Goal: Information Seeking & Learning: Learn about a topic

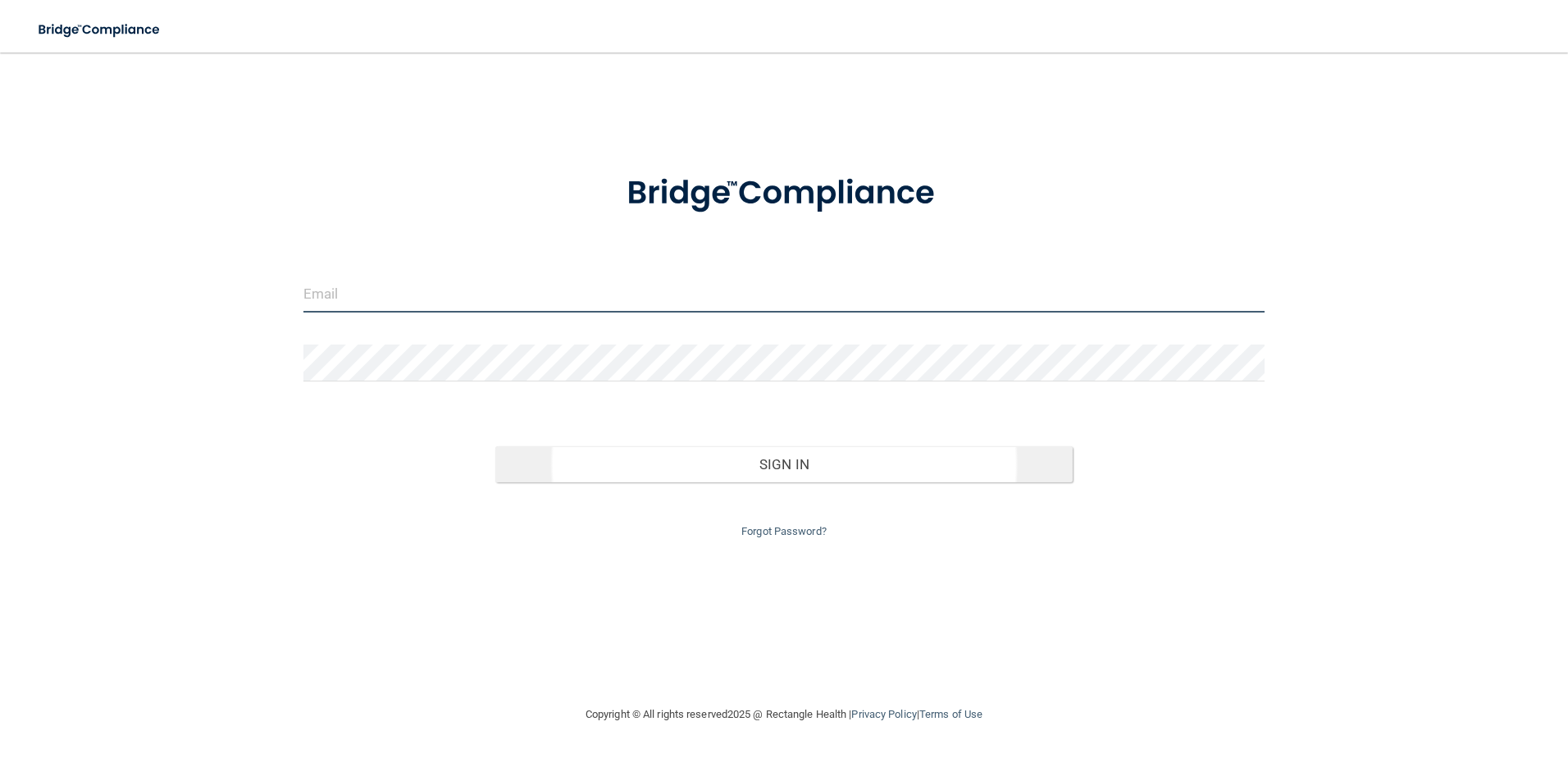
type input "[EMAIL_ADDRESS][DOMAIN_NAME]"
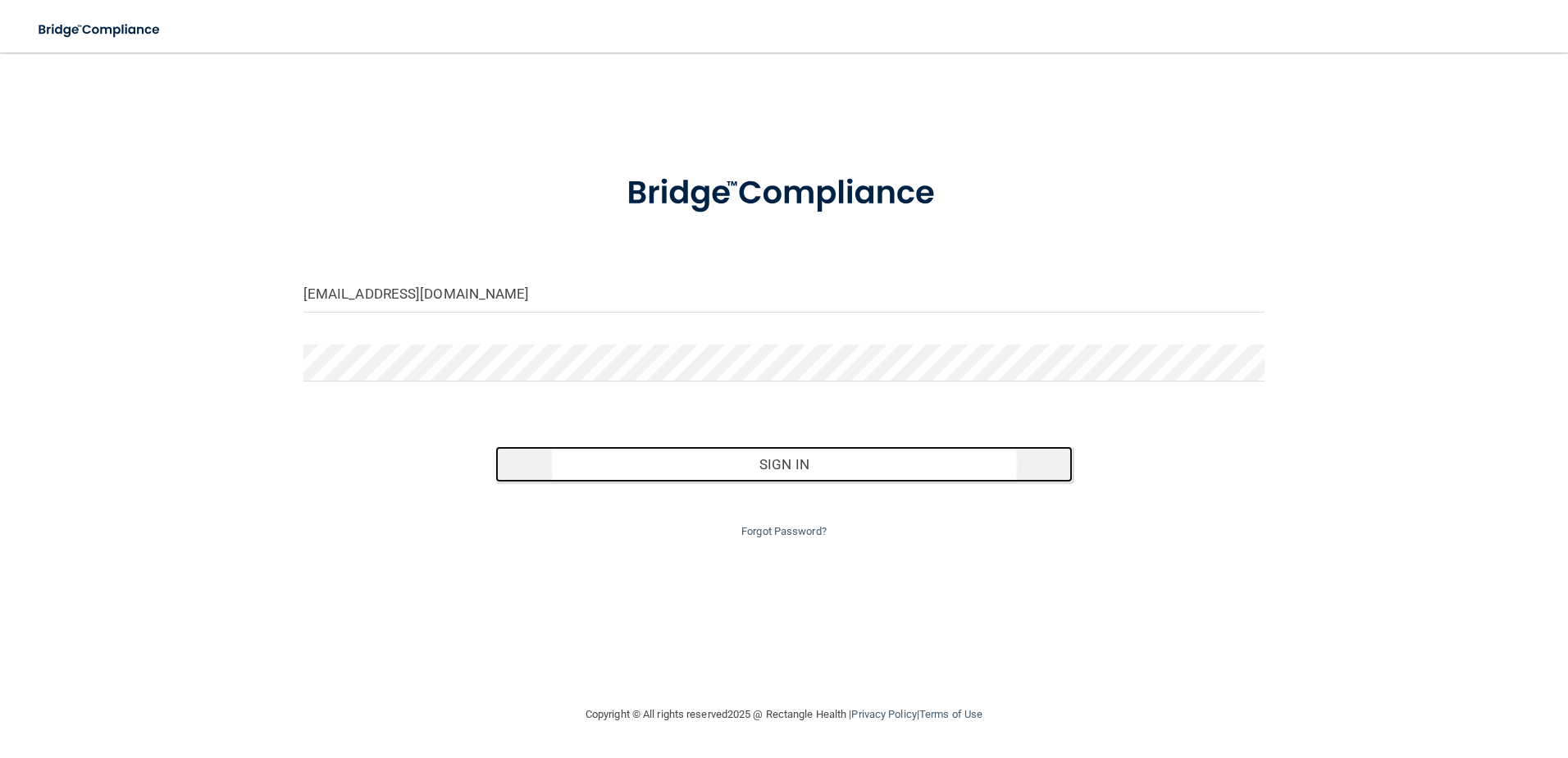
click at [782, 465] on button "Sign In" at bounding box center [784, 464] width 577 height 36
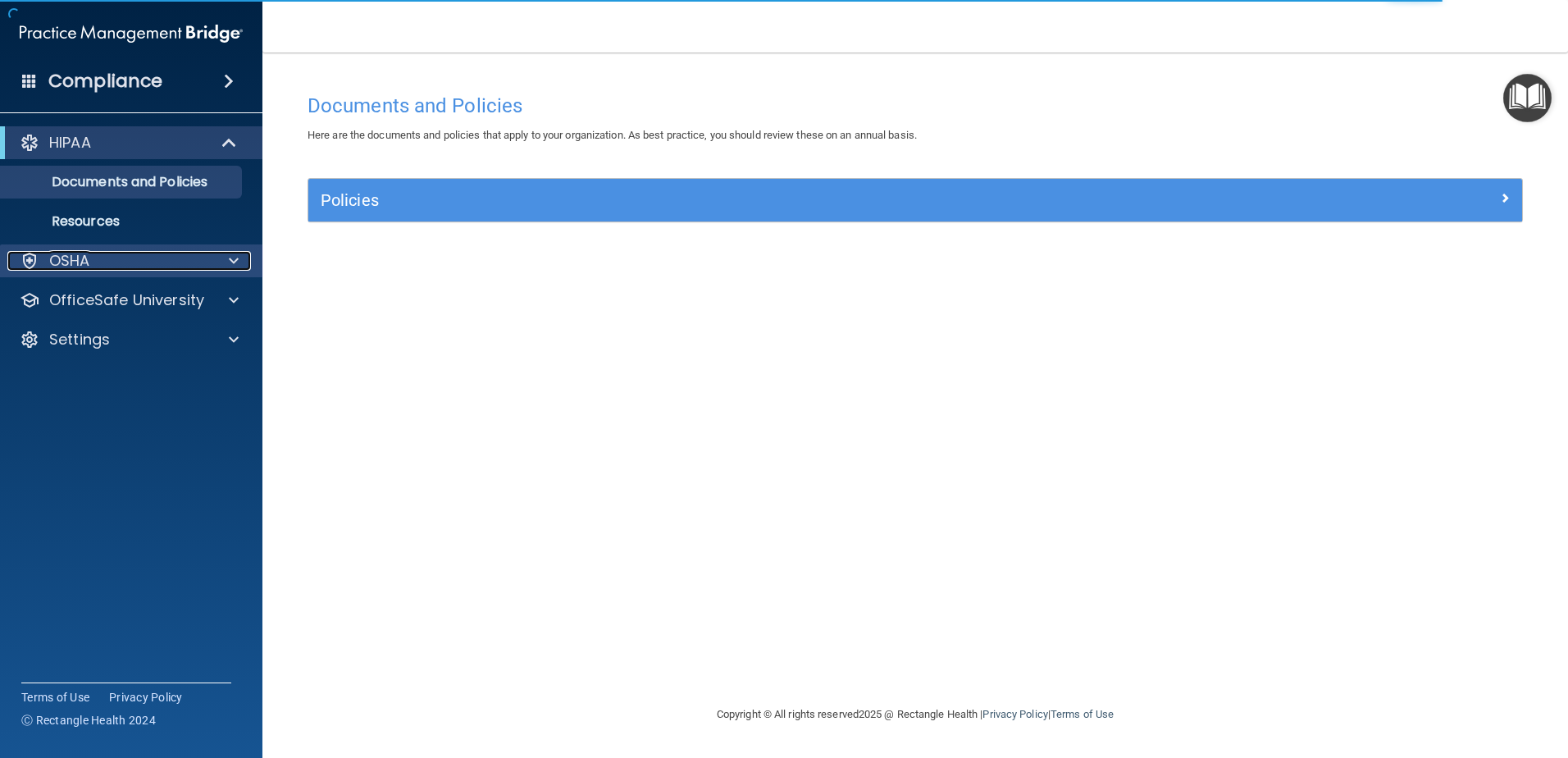
click at [110, 256] on div "OSHA" at bounding box center [110, 261] width 204 height 20
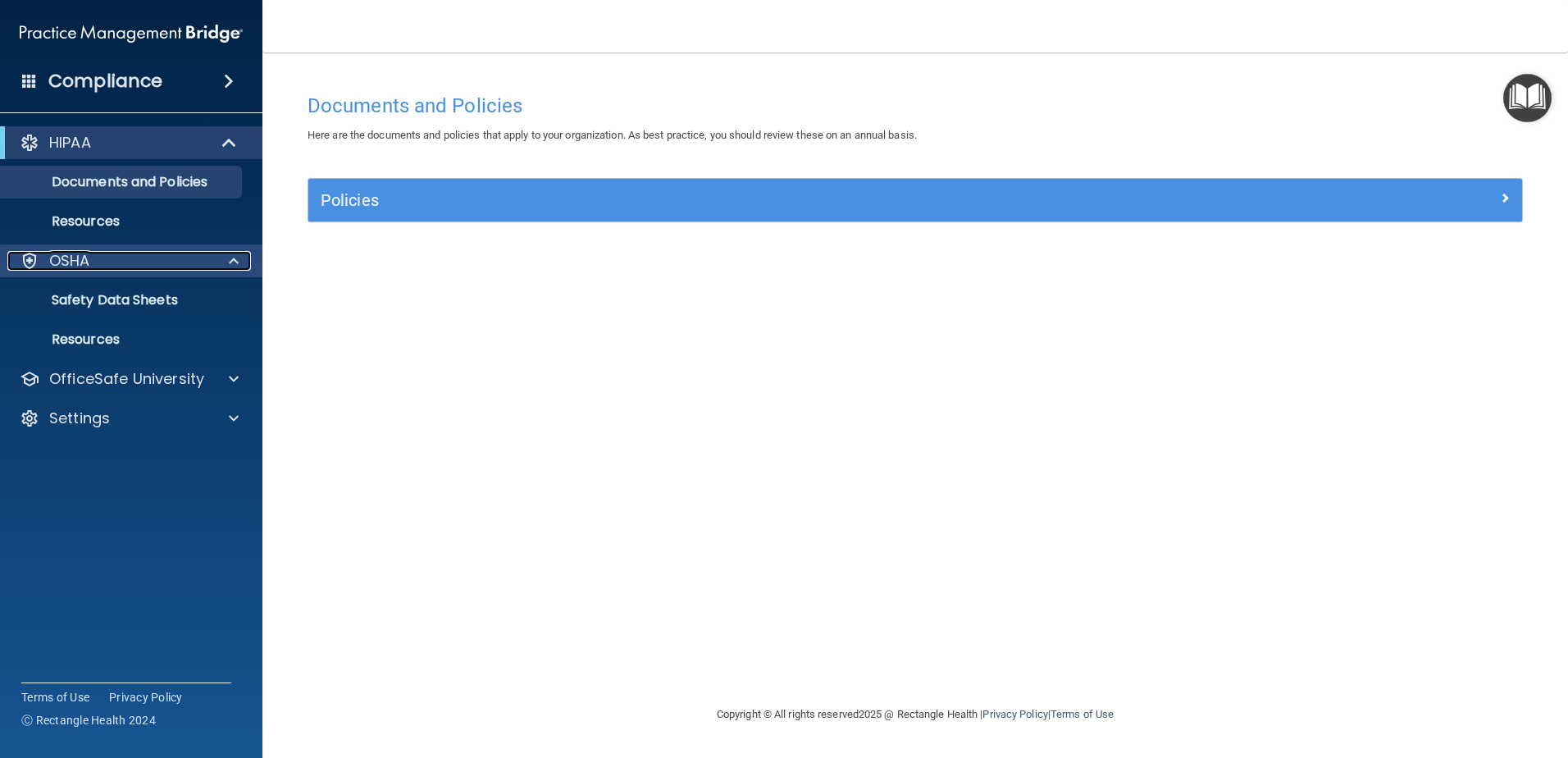
click at [218, 262] on div at bounding box center [231, 261] width 41 height 20
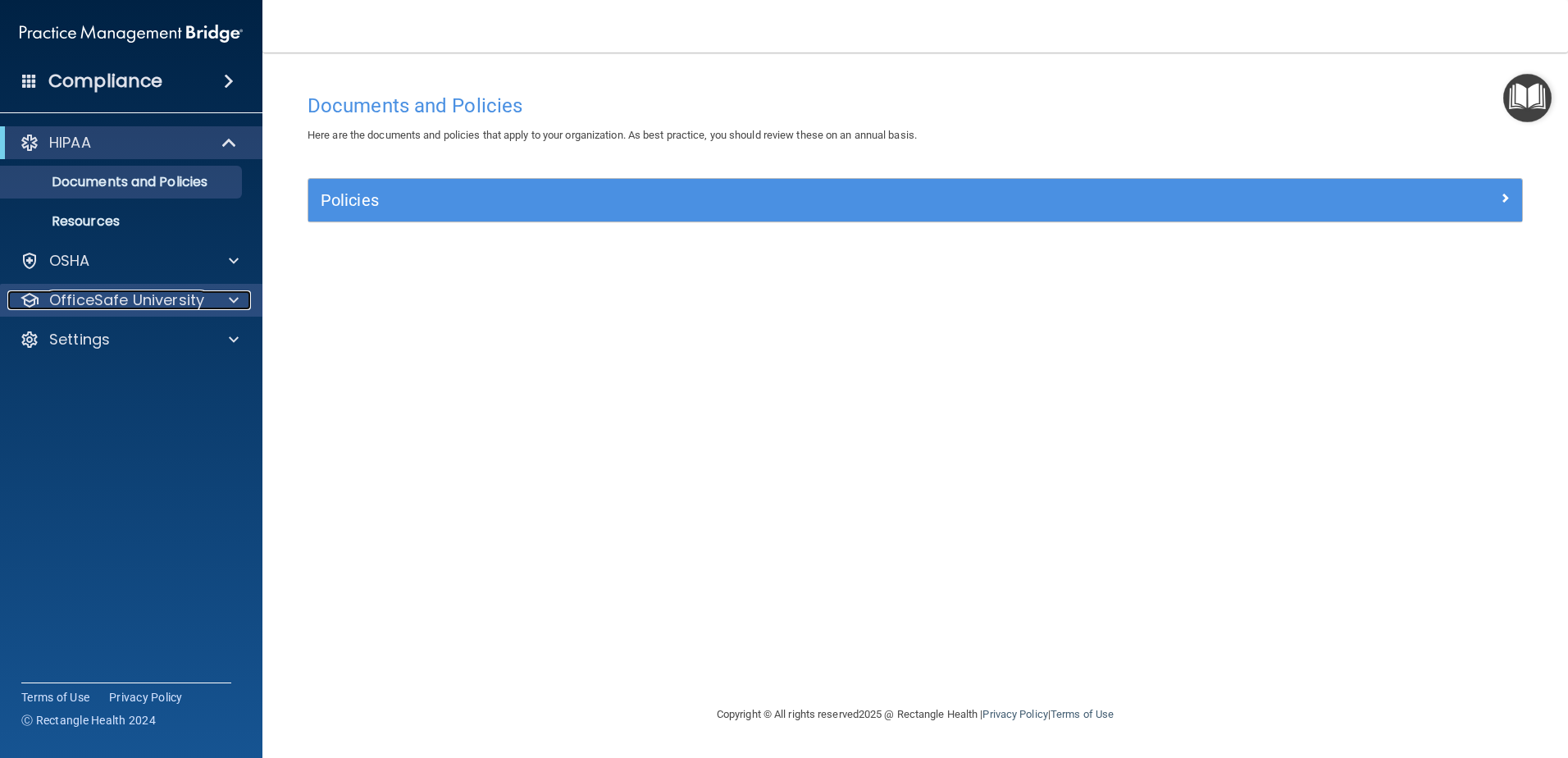
click at [140, 300] on p "OfficeSafe University" at bounding box center [127, 300] width 155 height 20
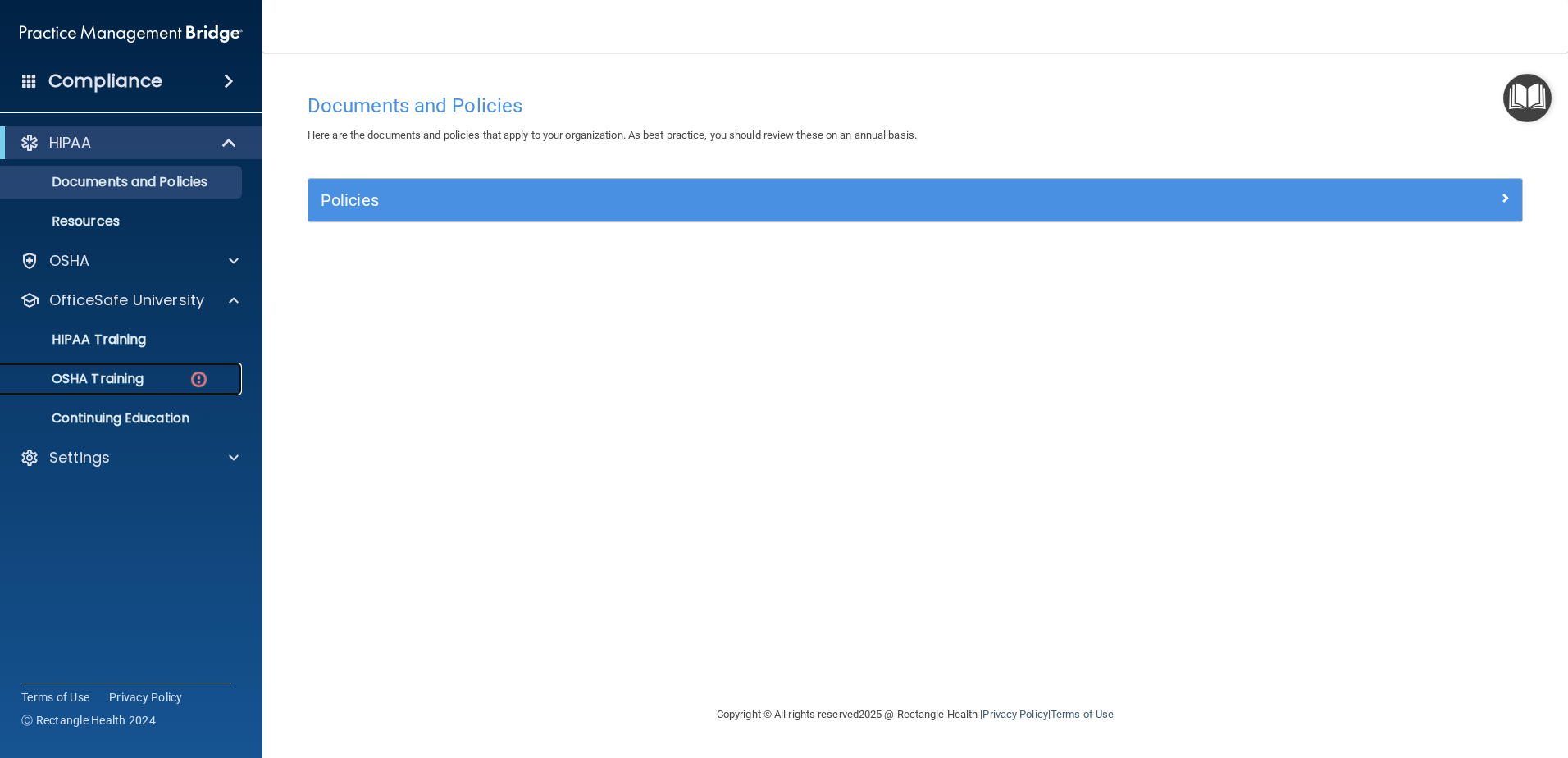
click at [137, 380] on p "OSHA Training" at bounding box center [77, 378] width 133 height 16
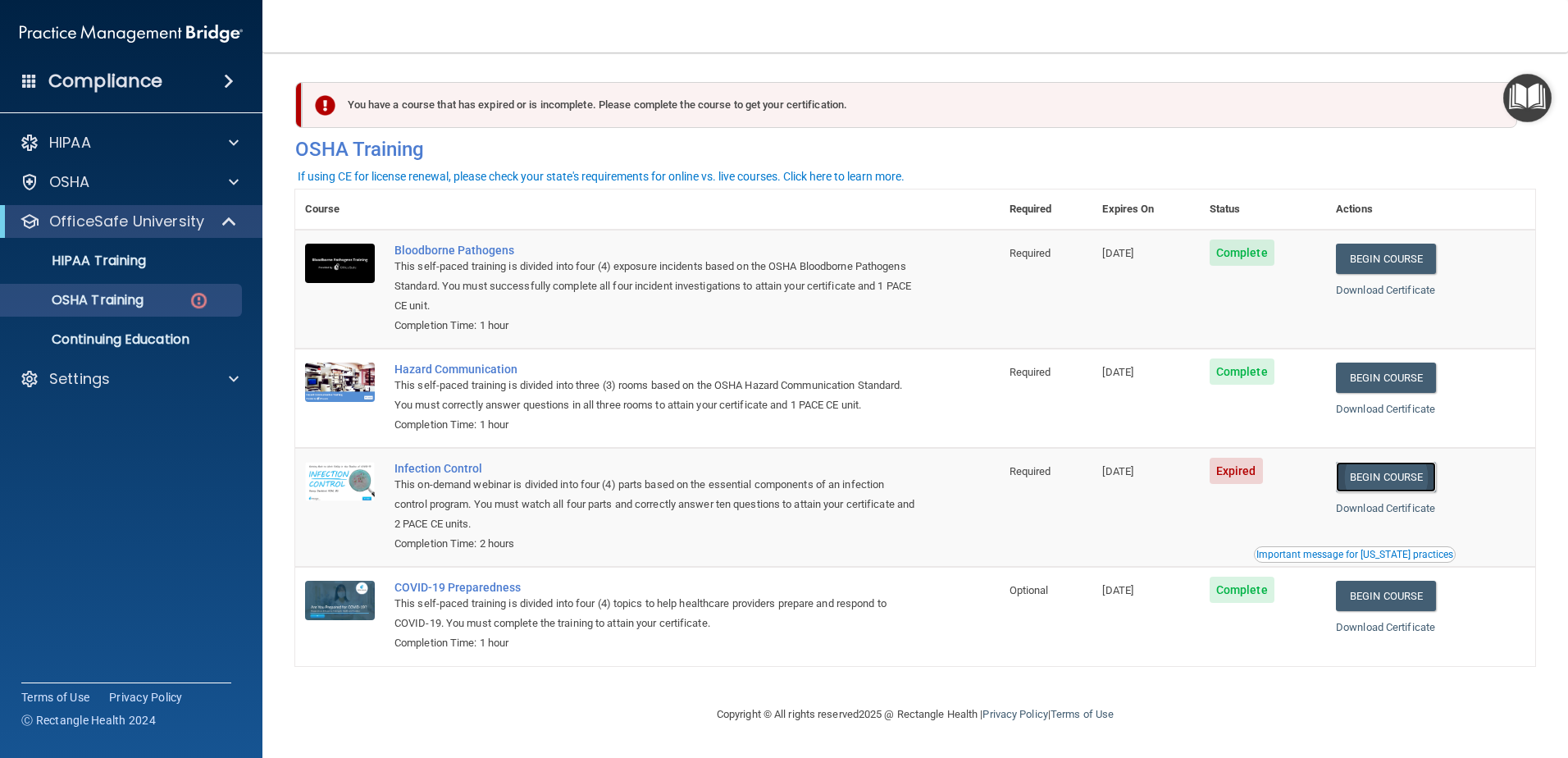
click at [1406, 483] on link "Begin Course" at bounding box center [1386, 477] width 100 height 30
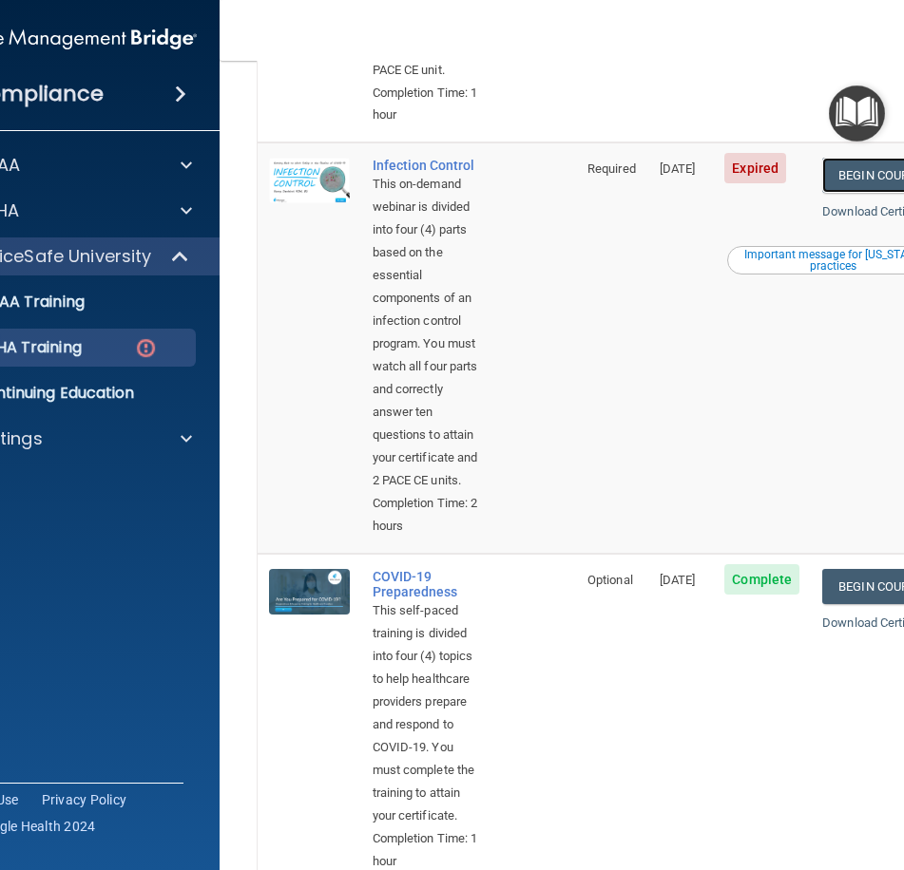
scroll to position [1045, 0]
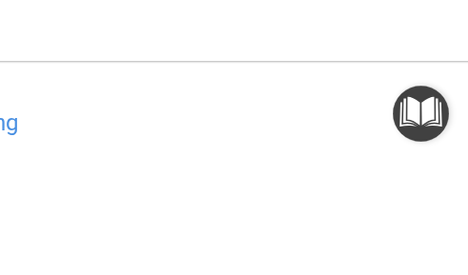
click at [211, 112] on h4 "Infection Control Training" at bounding box center [234, 122] width 950 height 25
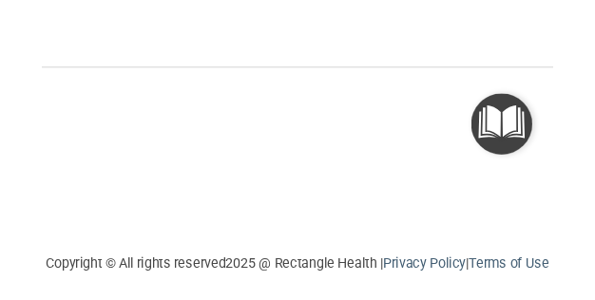
scroll to position [539, 0]
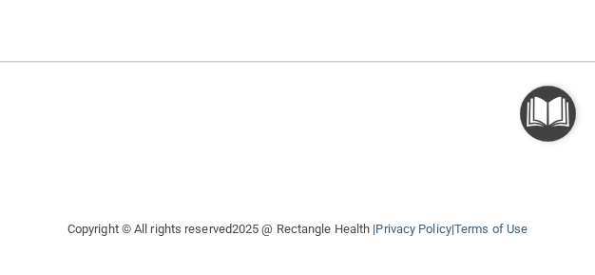
click at [592, 275] on html "Compliance HIPAA Documents and Policies Report an Incident Business Associates …" at bounding box center [297, 137] width 595 height 275
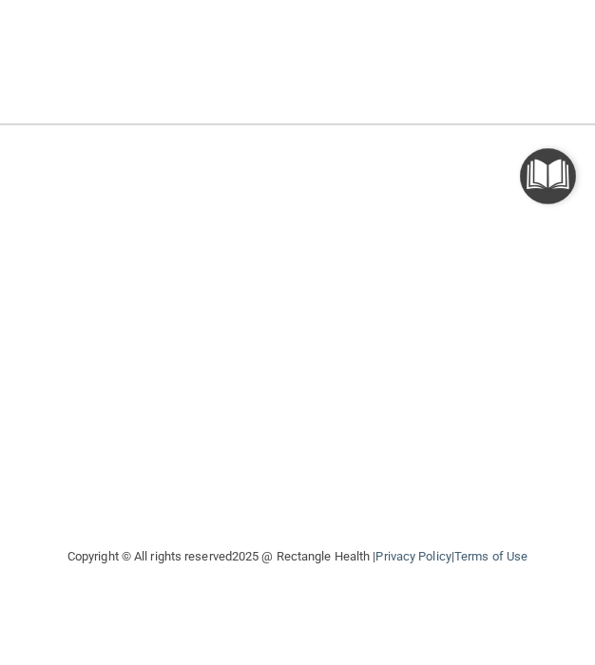
scroll to position [0, 0]
